Goal: Find specific page/section: Find specific page/section

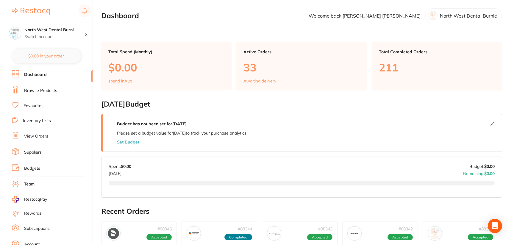
click at [42, 91] on link "Browse Products" at bounding box center [40, 91] width 33 height 6
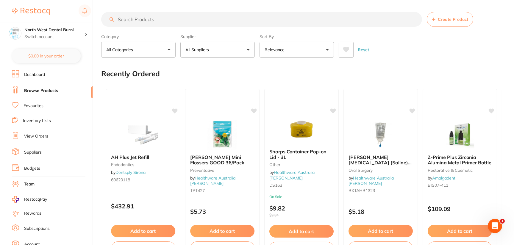
click at [203, 18] on input "search" at bounding box center [261, 19] width 321 height 15
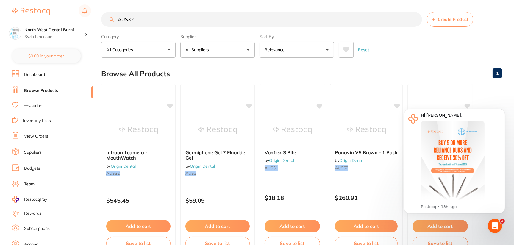
click at [428, 57] on div "Reset" at bounding box center [418, 47] width 159 height 21
drag, startPoint x: 180, startPoint y: 21, endPoint x: 163, endPoint y: 17, distance: 17.7
click at [163, 17] on input "AUS32" at bounding box center [261, 19] width 321 height 15
drag, startPoint x: 126, startPoint y: 18, endPoint x: 80, endPoint y: 18, distance: 45.6
click at [80, 18] on div "$417.68 North West Dental Burni... Switch account Riaz [MEDICAL_DATA] Experteet…" at bounding box center [257, 122] width 514 height 245
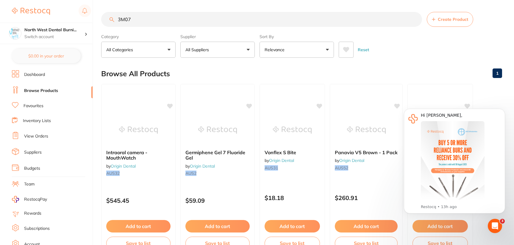
type input "3M07"
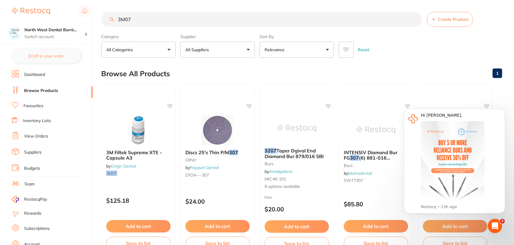
click at [414, 53] on div "Reset" at bounding box center [418, 47] width 159 height 21
